Goal: Go to known website: Access a specific website the user already knows

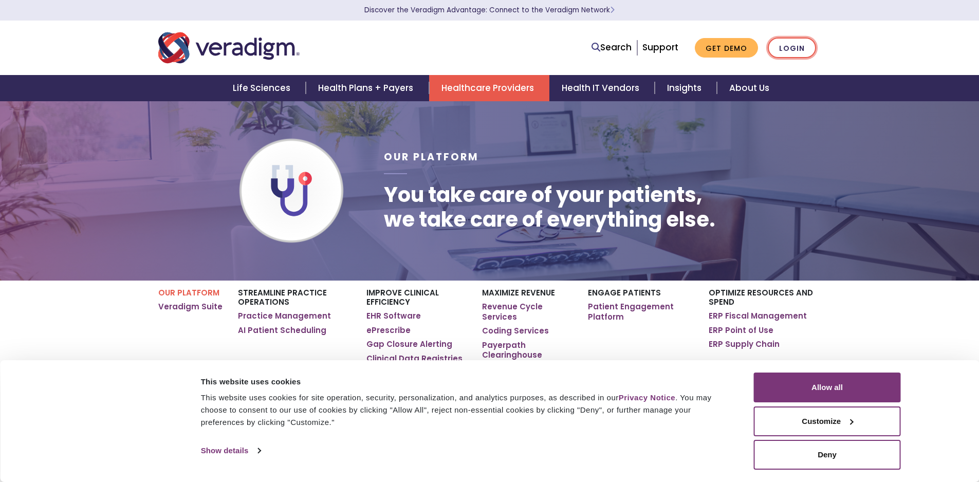
click at [774, 40] on link "Login" at bounding box center [792, 48] width 48 height 21
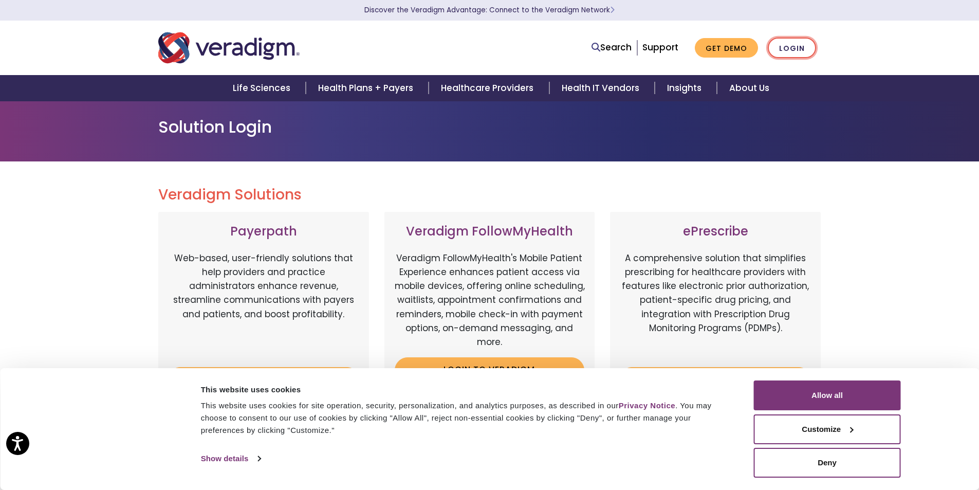
click at [807, 38] on link "Login" at bounding box center [792, 48] width 48 height 21
click at [842, 381] on button "Allow all" at bounding box center [827, 395] width 147 height 30
click at [844, 398] on button "Allow all" at bounding box center [827, 395] width 147 height 30
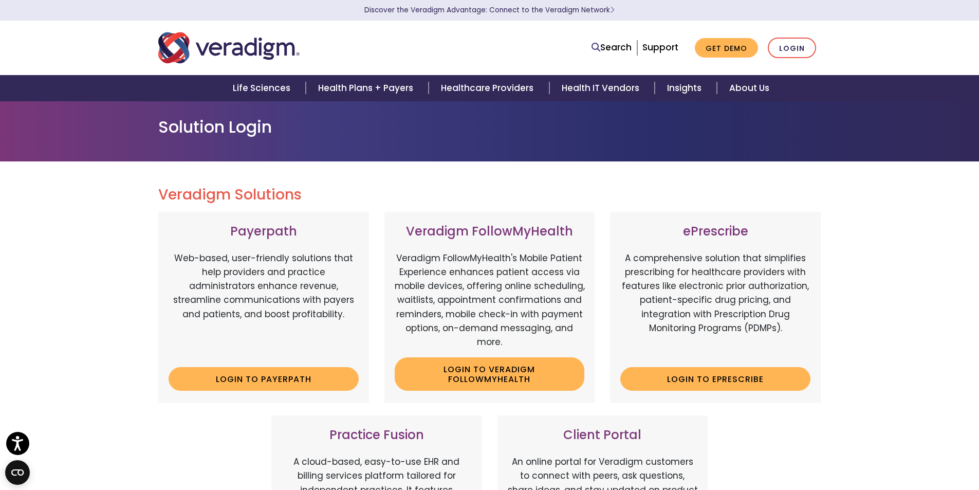
scroll to position [206, 0]
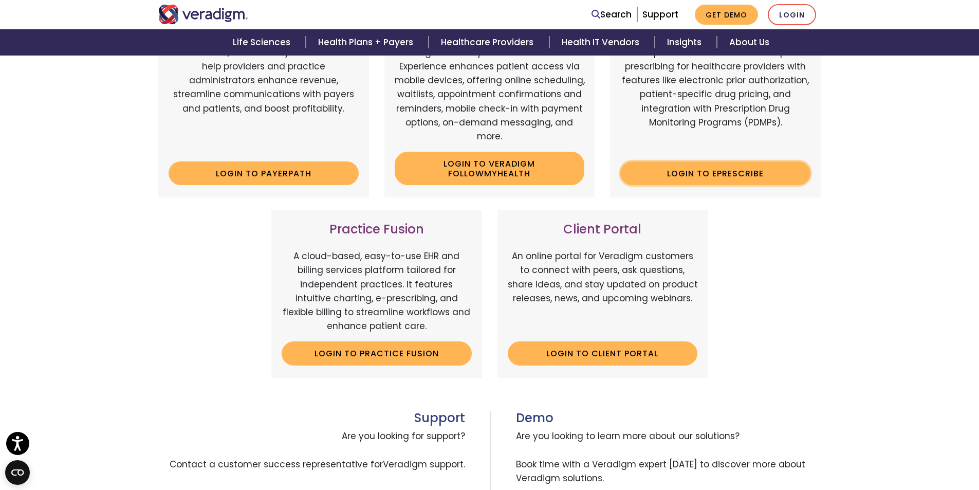
click at [740, 175] on link "Login to ePrescribe" at bounding box center [715, 173] width 190 height 24
